Goal: Information Seeking & Learning: Find specific fact

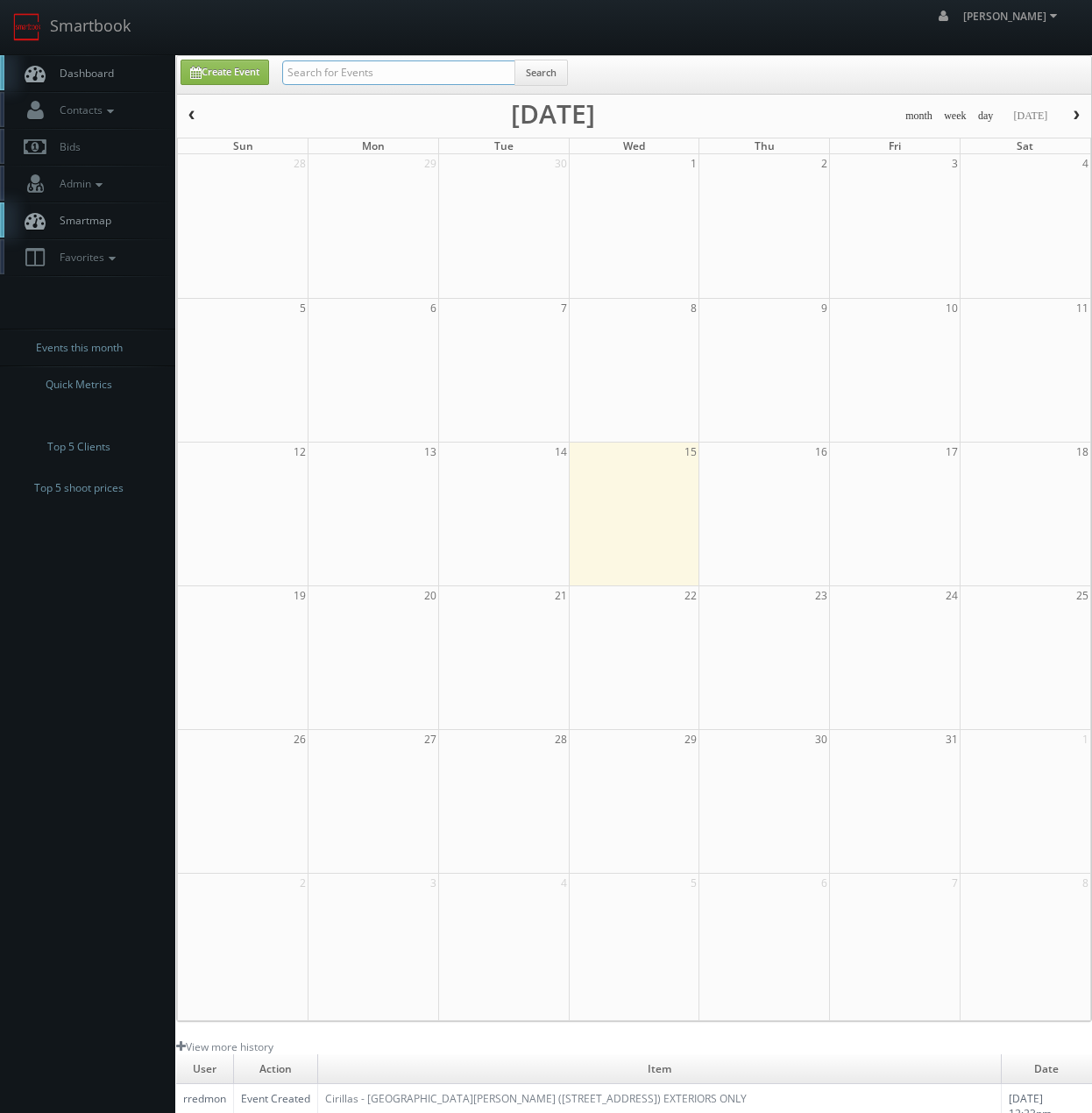
drag, startPoint x: 407, startPoint y: 78, endPoint x: 420, endPoint y: 81, distance: 13.3
click at [407, 76] on input "text" at bounding box center [399, 72] width 233 height 25
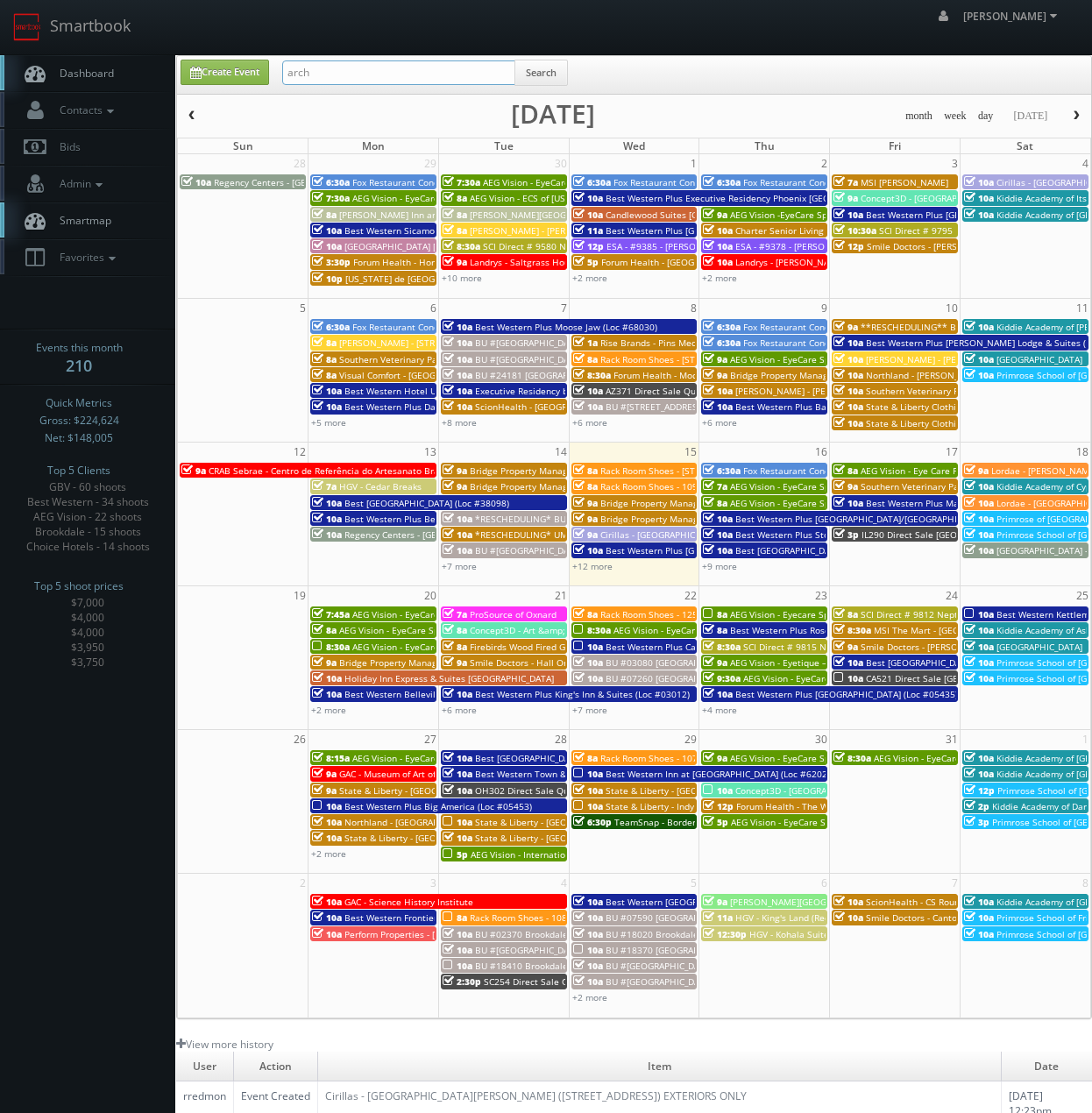
type input "arch cheney"
click at [552, 67] on button "Search" at bounding box center [541, 72] width 53 height 27
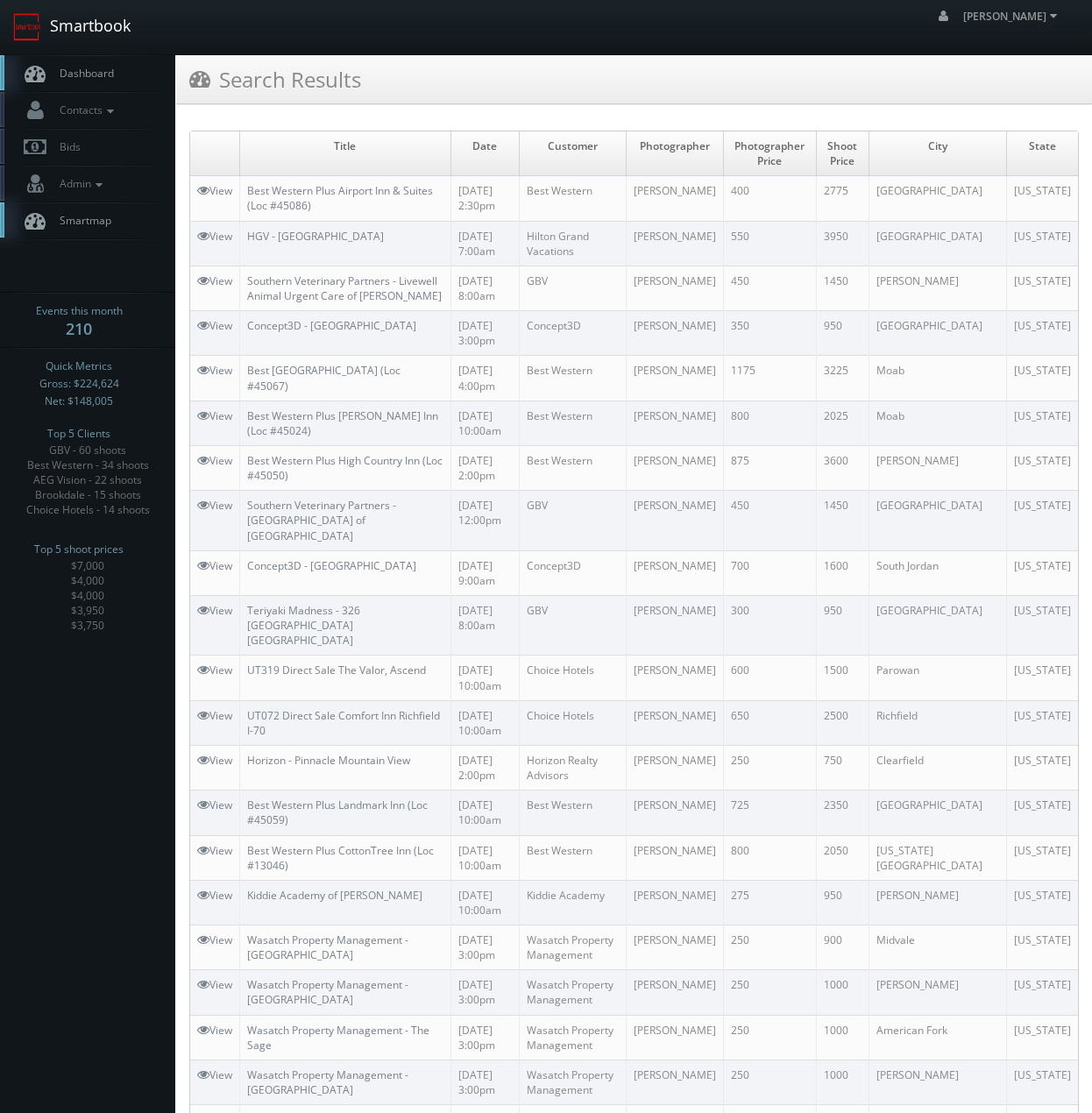
click at [105, 17] on link "Smartbook" at bounding box center [72, 27] width 144 height 54
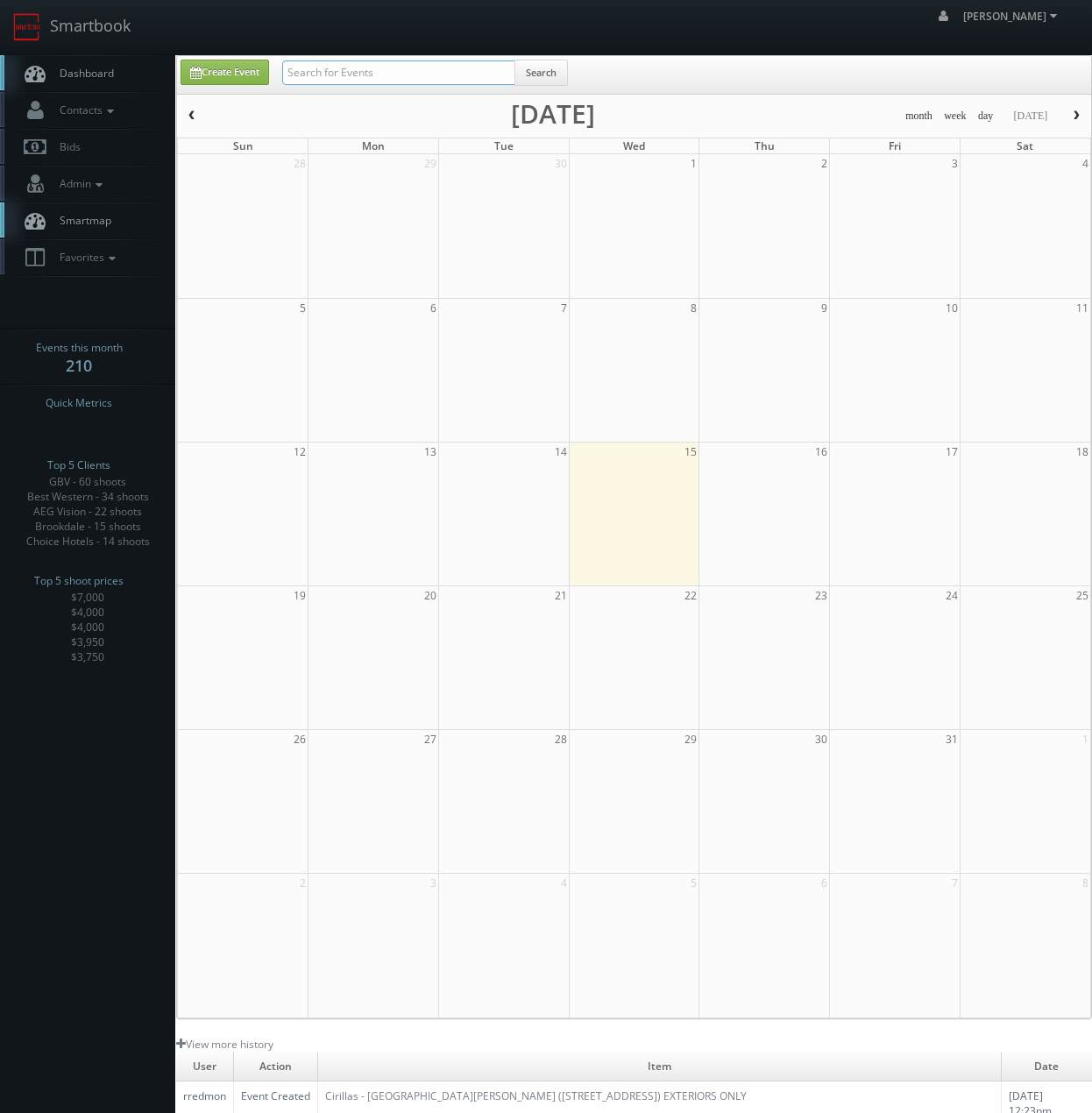
click at [304, 65] on input "text" at bounding box center [399, 72] width 233 height 25
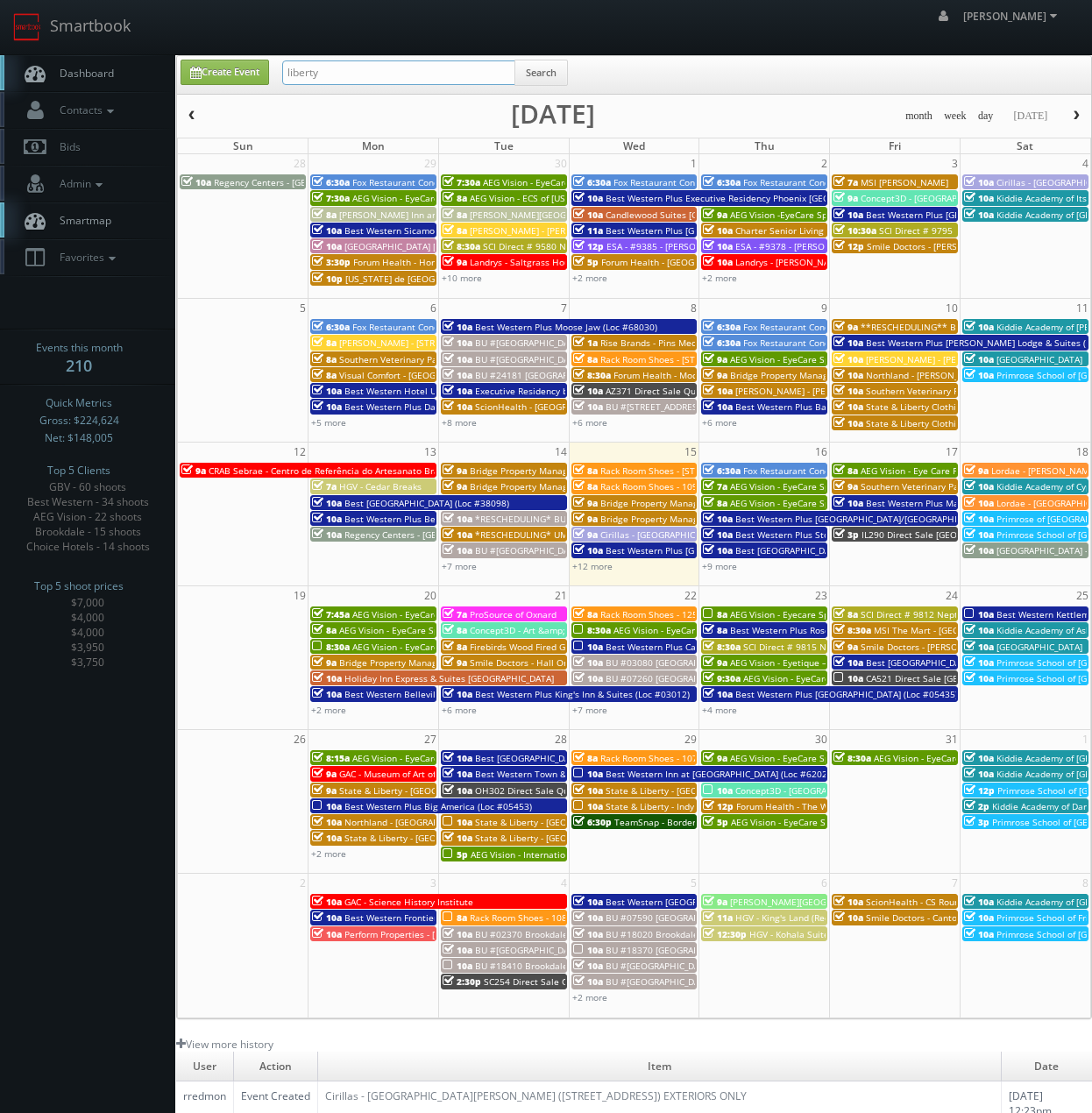
type input "liberty"
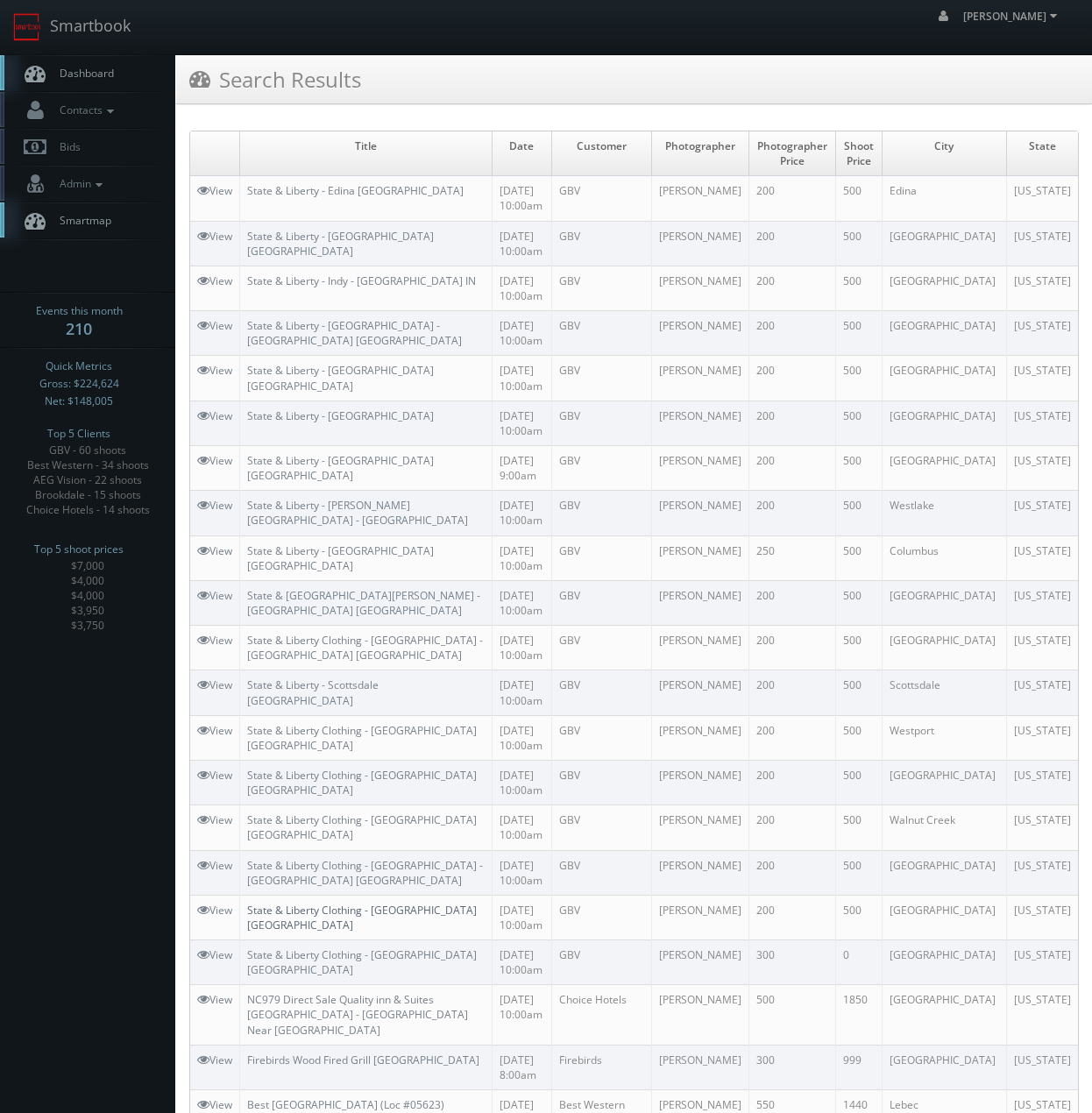
drag, startPoint x: 383, startPoint y: 907, endPoint x: 40, endPoint y: 1010, distance: 358.1
click at [383, 906] on link "State & Liberty Clothing - [GEOGRAPHIC_DATA] [GEOGRAPHIC_DATA]" at bounding box center [362, 918] width 229 height 29
